Goal: Information Seeking & Learning: Learn about a topic

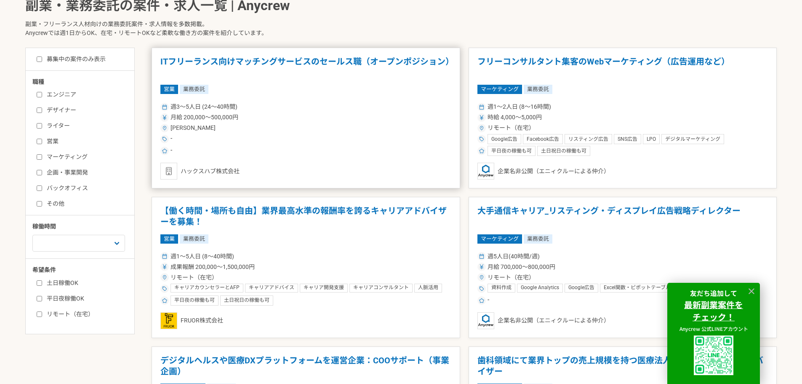
scroll to position [253, 0]
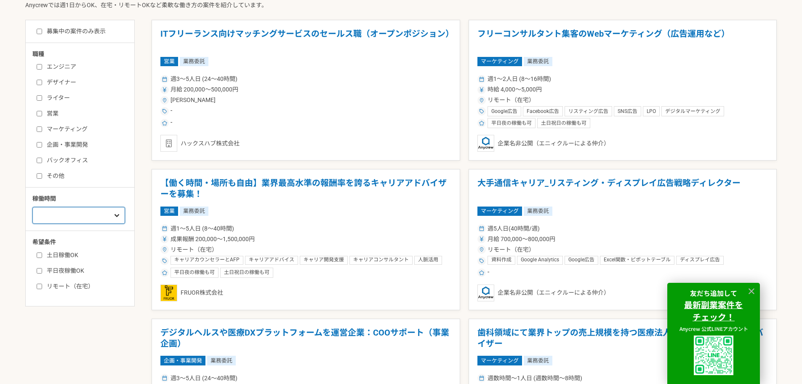
click at [120, 209] on select "週1人日（8時間）以下 週2人日（16時間）以下 週3人日（24時間）以下 週4人日（32時間）以下 週5人日（40時間）以下" at bounding box center [78, 215] width 93 height 17
select select "1"
click at [32, 207] on select "週1人日（8時間）以下 週2人日（16時間）以下 週3人日（24時間）以下 週4人日（32時間）以下 週5人日（40時間）以下" at bounding box center [78, 215] width 93 height 17
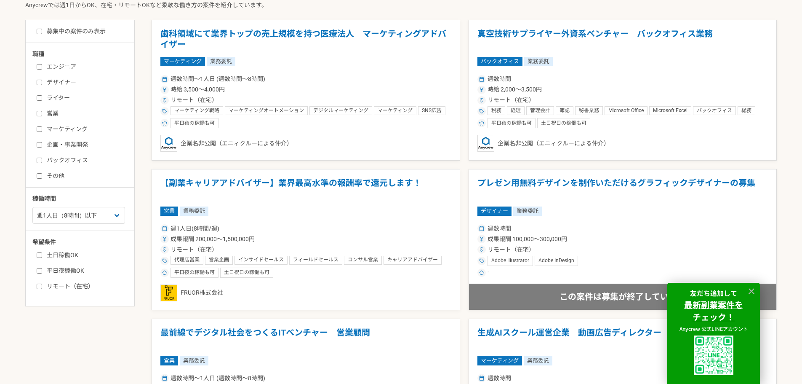
drag, startPoint x: 79, startPoint y: 254, endPoint x: 74, endPoint y: 238, distance: 16.8
click at [79, 255] on label "土日稼働OK" at bounding box center [85, 255] width 97 height 9
click at [42, 255] on input "土日稼働OK" at bounding box center [39, 254] width 5 height 5
checkbox input "true"
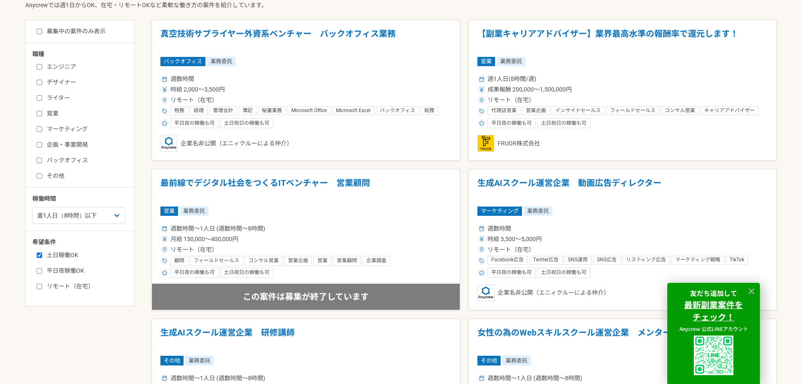
click at [74, 270] on label "平日夜稼働OK" at bounding box center [85, 270] width 97 height 9
click at [42, 270] on input "平日夜稼働OK" at bounding box center [39, 270] width 5 height 5
checkbox input "true"
click at [71, 285] on label "リモート（在宅）" at bounding box center [85, 286] width 97 height 9
click at [42, 285] on input "リモート（在宅）" at bounding box center [39, 285] width 5 height 5
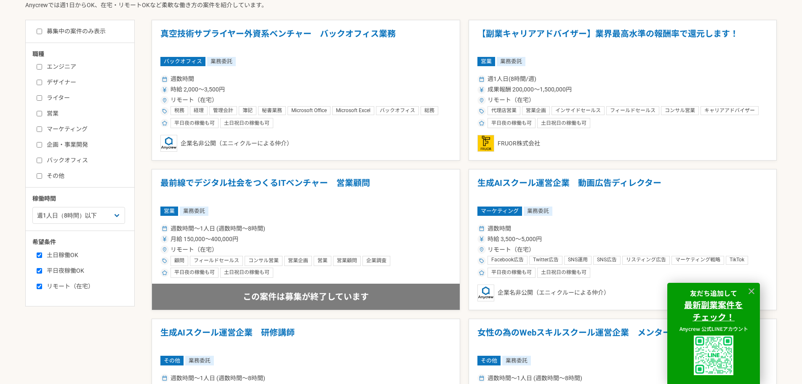
checkbox input "true"
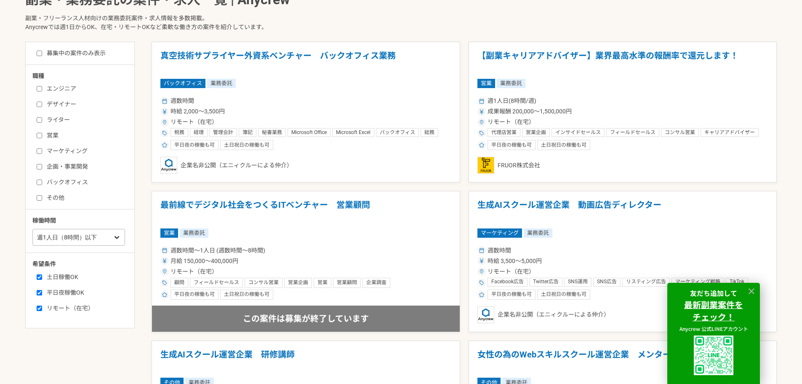
scroll to position [211, 0]
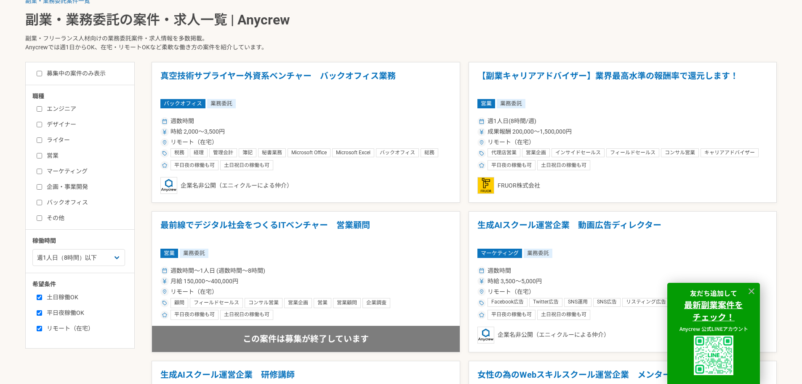
click at [71, 203] on label "バックオフィス" at bounding box center [85, 202] width 97 height 9
click at [42, 203] on input "バックオフィス" at bounding box center [39, 202] width 5 height 5
checkbox input "true"
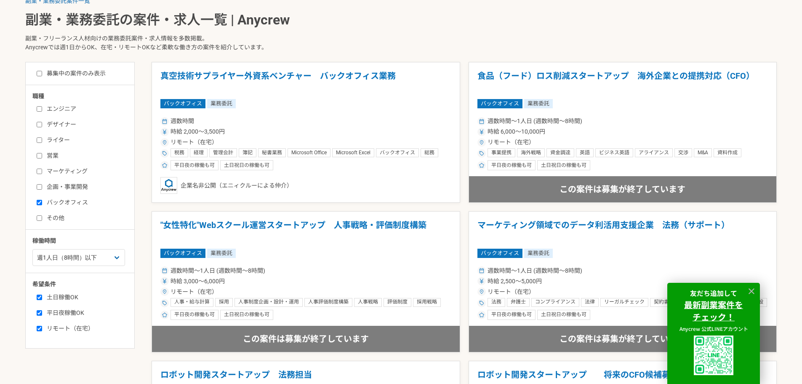
click at [52, 217] on label "その他" at bounding box center [85, 217] width 97 height 9
click at [42, 217] on input "その他" at bounding box center [39, 217] width 5 height 5
checkbox input "true"
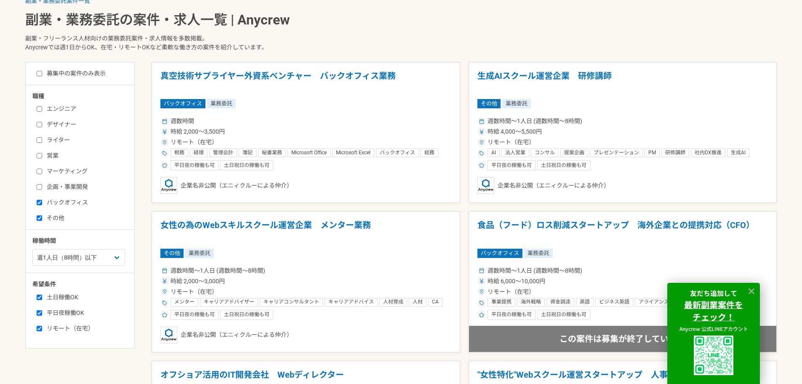
click at [54, 206] on label "バックオフィス" at bounding box center [85, 202] width 97 height 9
click at [42, 205] on input "バックオフィス" at bounding box center [39, 202] width 5 height 5
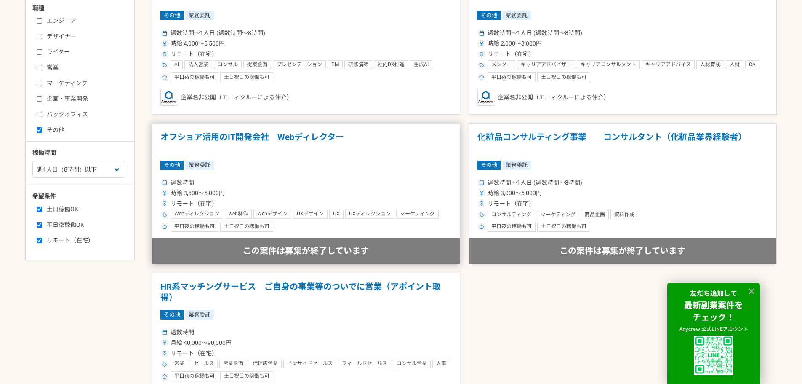
scroll to position [295, 0]
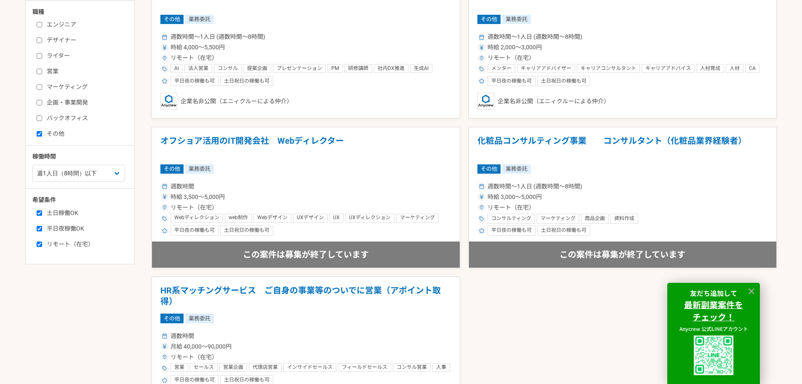
click at [73, 117] on label "バックオフィス" at bounding box center [85, 118] width 97 height 9
click at [42, 117] on input "バックオフィス" at bounding box center [39, 117] width 5 height 5
checkbox input "true"
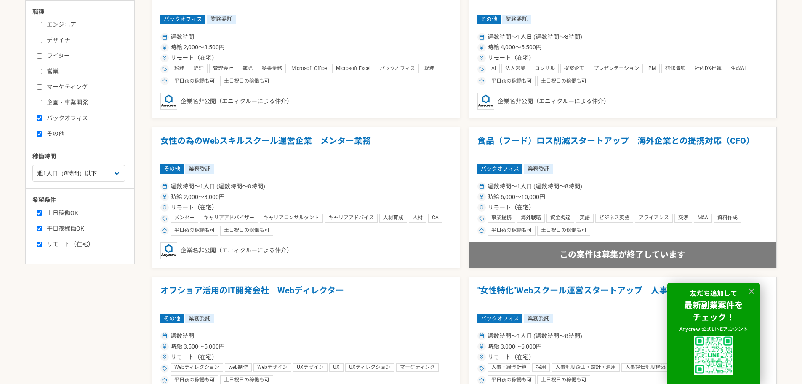
click at [65, 130] on label "その他" at bounding box center [85, 133] width 97 height 9
click at [42, 131] on input "その他" at bounding box center [39, 133] width 5 height 5
checkbox input "false"
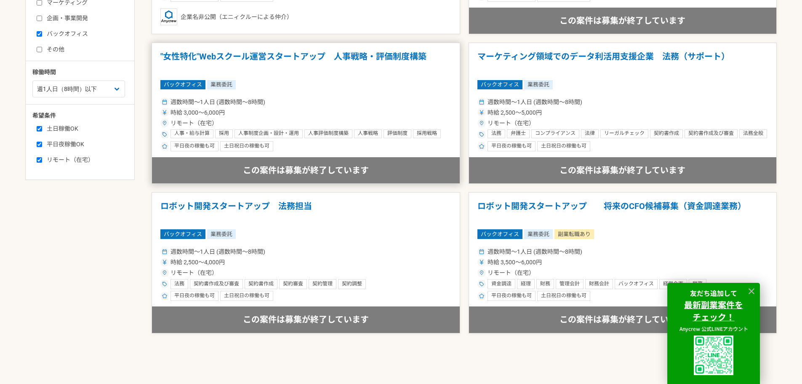
scroll to position [337, 0]
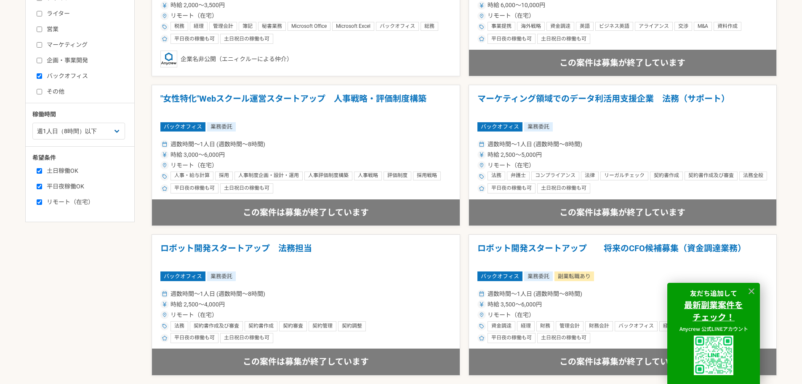
click at [69, 77] on label "バックオフィス" at bounding box center [85, 76] width 97 height 9
click at [42, 77] on input "バックオフィス" at bounding box center [39, 75] width 5 height 5
checkbox input "false"
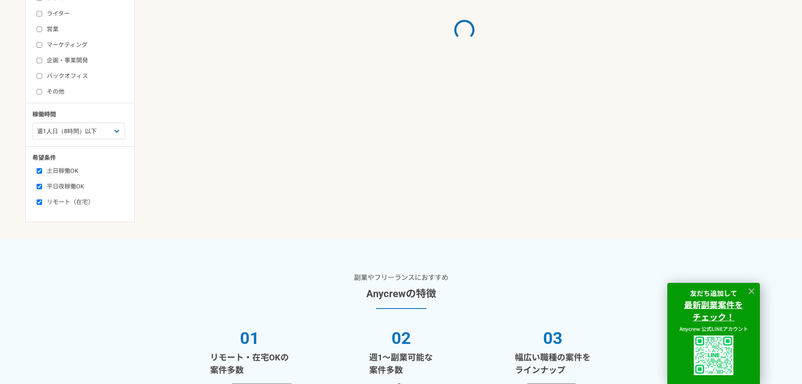
click at [65, 47] on label "マーケティング" at bounding box center [85, 44] width 97 height 9
click at [42, 47] on input "マーケティング" at bounding box center [39, 44] width 5 height 5
checkbox input "true"
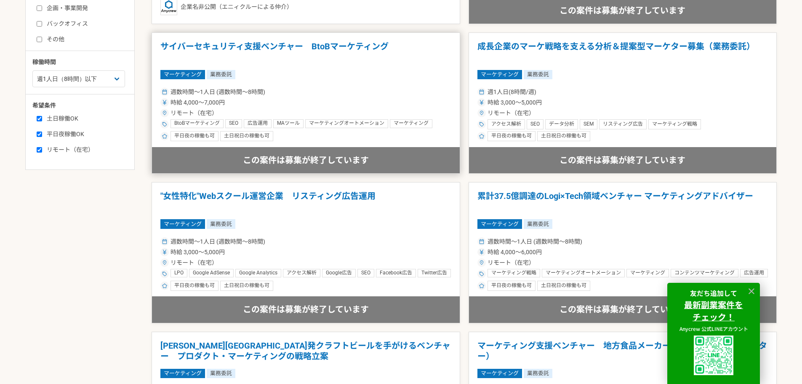
scroll to position [349, 0]
